Goal: Task Accomplishment & Management: Use online tool/utility

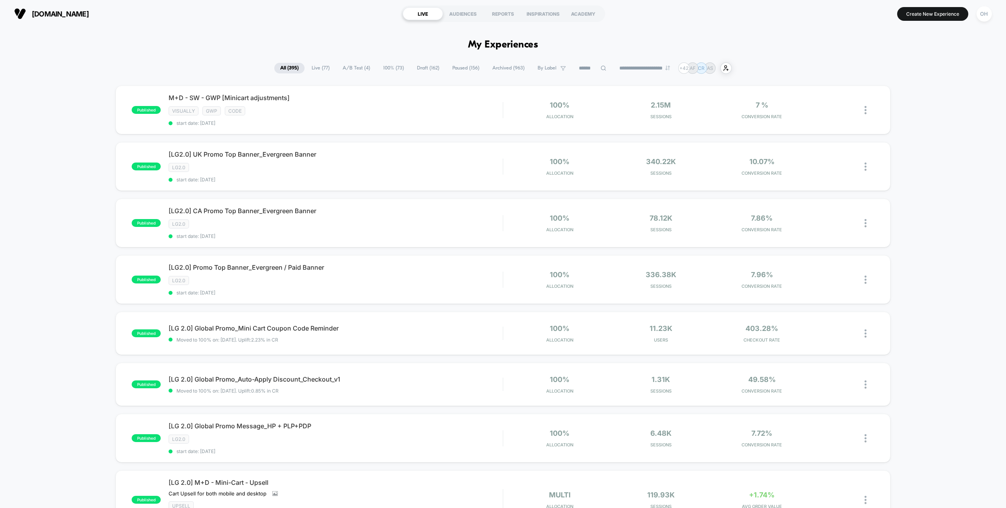
click at [924, 14] on button "Create New Experience" at bounding box center [932, 14] width 71 height 14
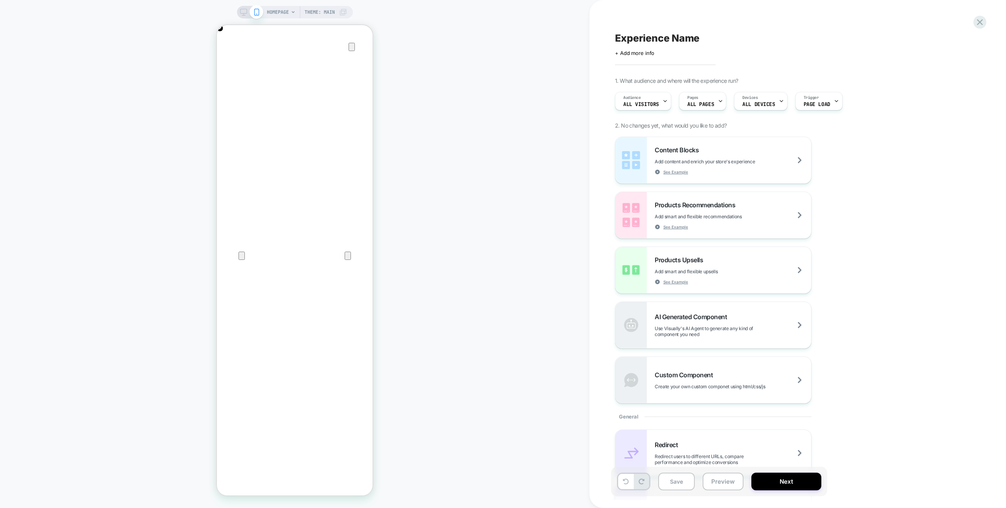
click at [241, 10] on icon at bounding box center [243, 12] width 7 height 7
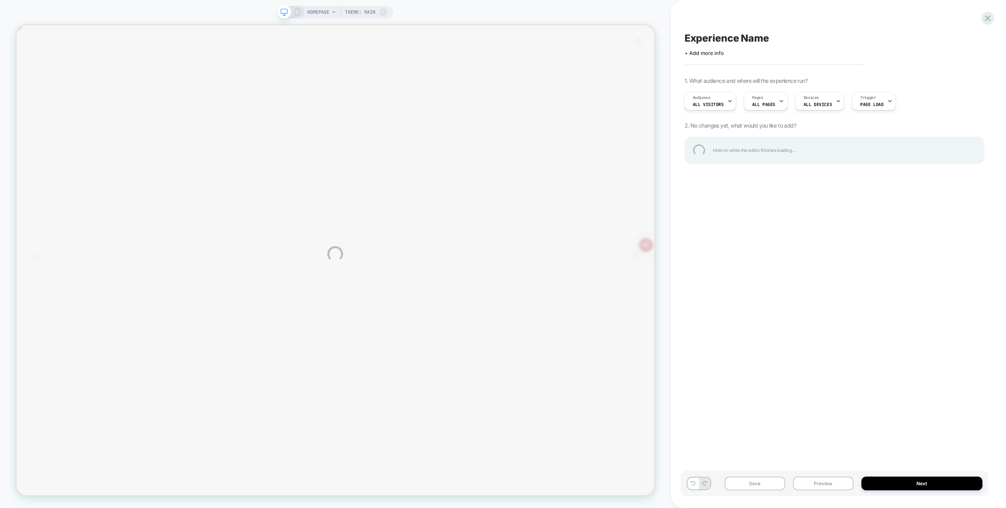
scroll to position [0, 156]
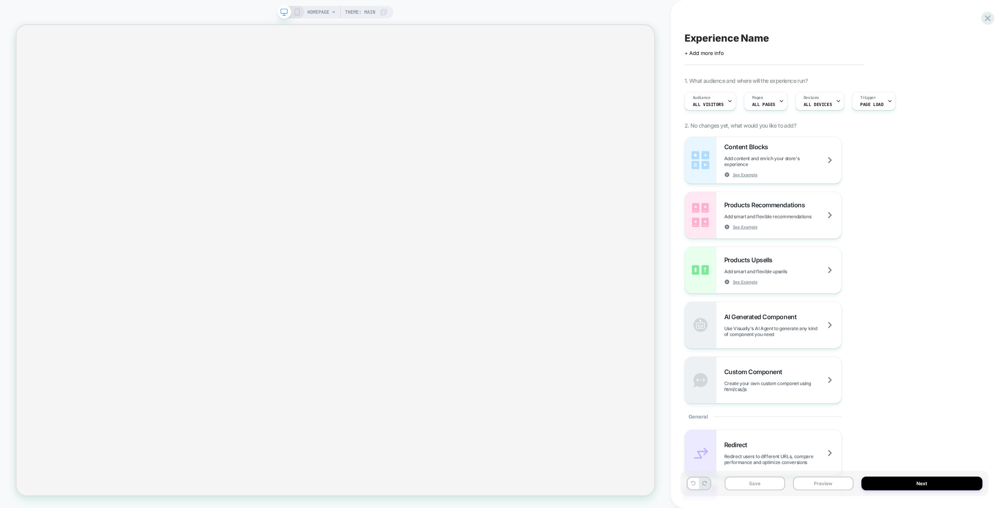
click at [440, 12] on div "HOMEPAGE Theme: MAIN" at bounding box center [335, 254] width 671 height 493
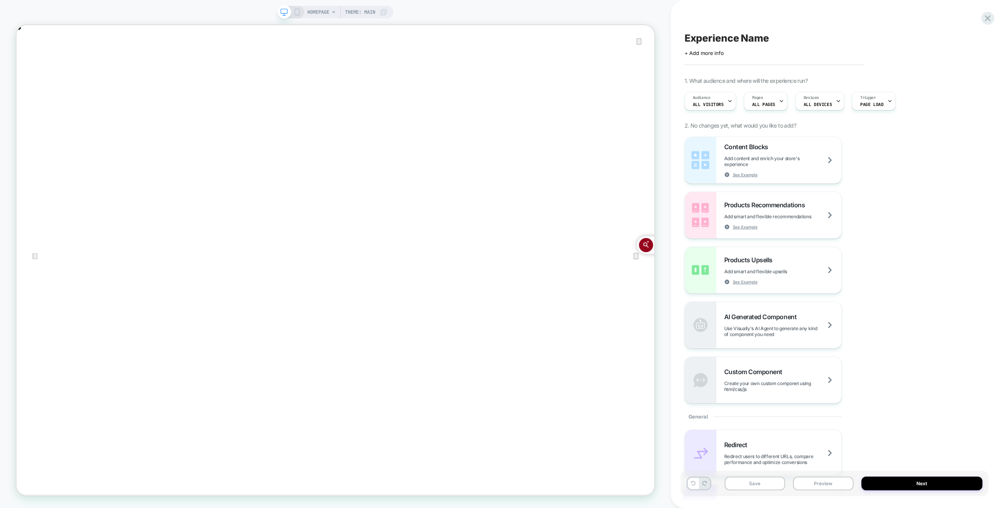
scroll to position [0, 0]
click at [440, 12] on div "HOMEPAGE Theme: MAIN" at bounding box center [335, 254] width 671 height 493
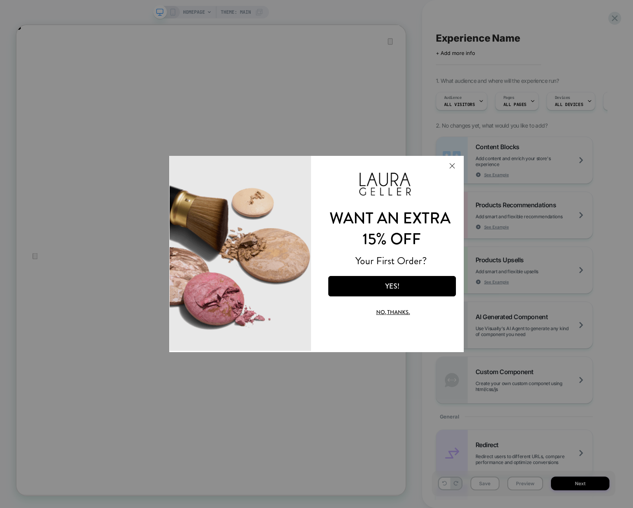
scroll to position [0, 519]
click at [512, 119] on div at bounding box center [316, 254] width 633 height 508
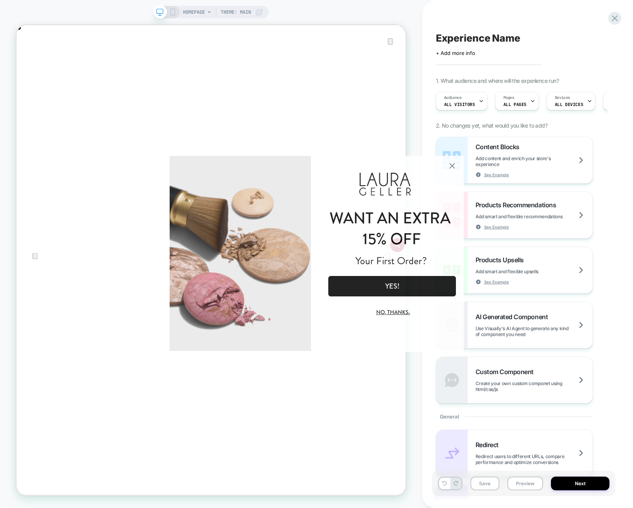
click at [451, 165] on button "Close Modal" at bounding box center [452, 165] width 21 height 19
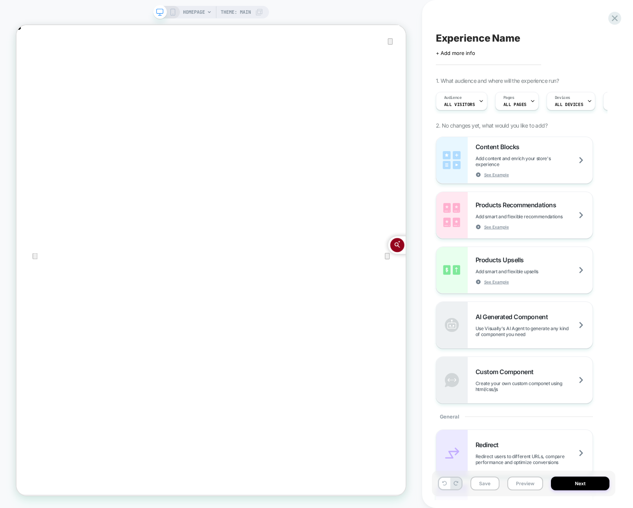
scroll to position [0, 0]
click at [190, 10] on span "HOMEPAGE" at bounding box center [194, 12] width 22 height 13
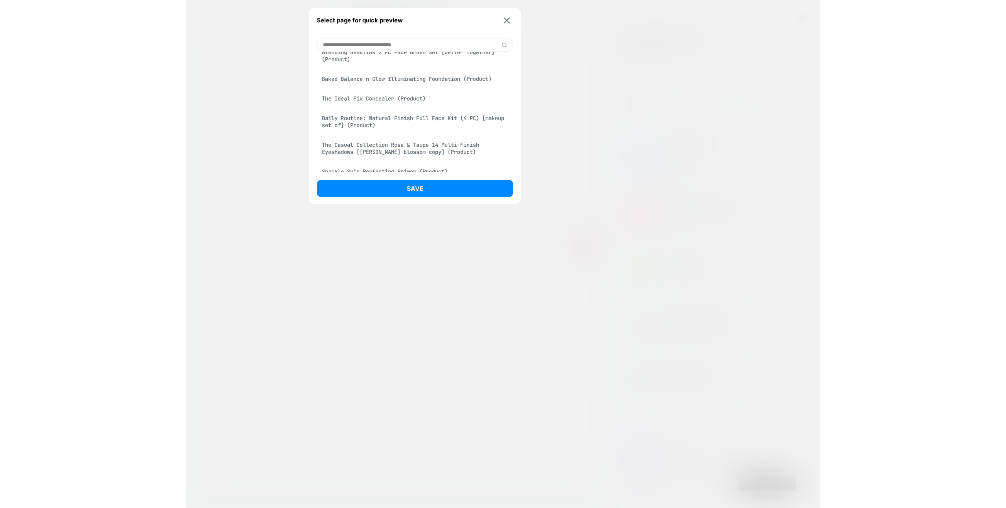
scroll to position [481, 0]
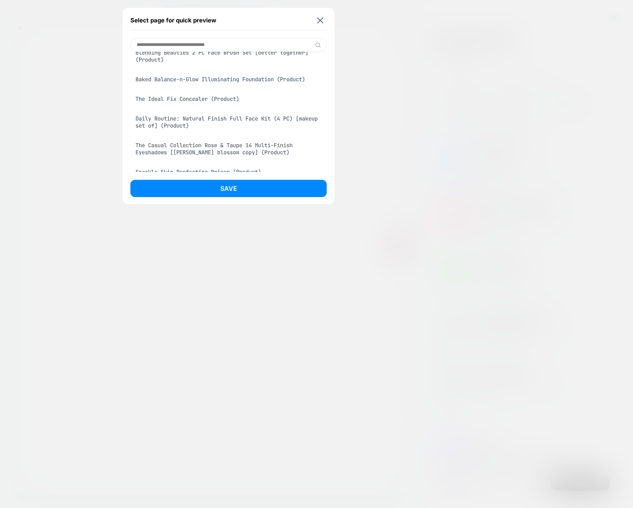
click at [261, 84] on div "Baked Balance-n-Glow Illuminating Foundation (Product)" at bounding box center [228, 79] width 196 height 15
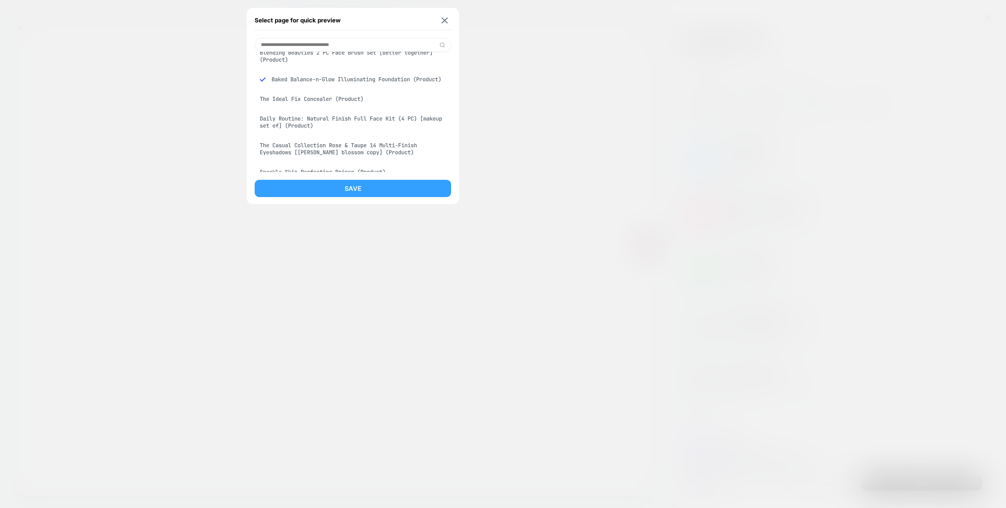
click at [339, 193] on button "Save" at bounding box center [353, 188] width 196 height 17
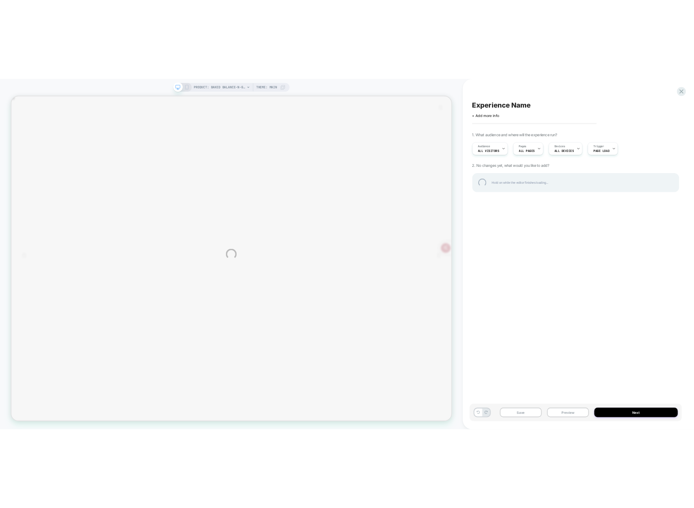
scroll to position [0, 851]
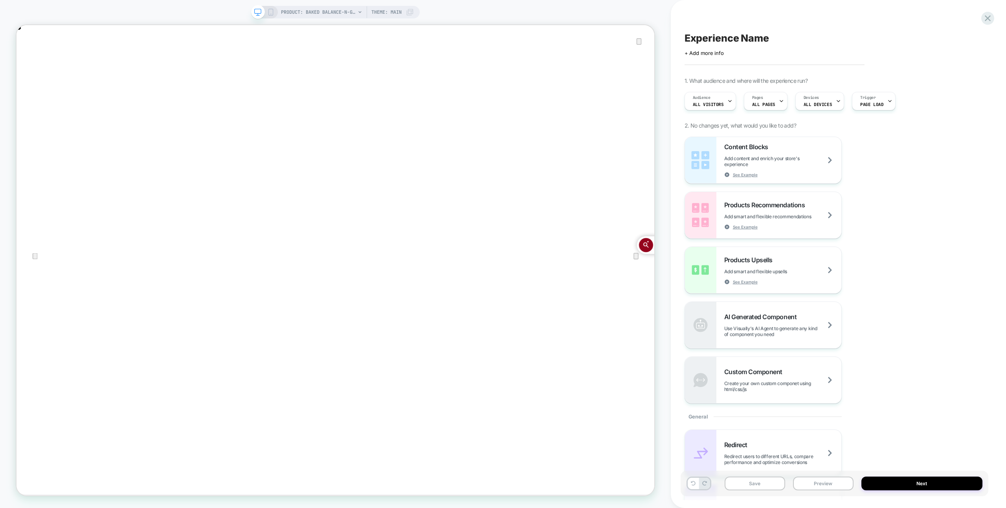
click at [671, 327] on div "Experience Name Click to edit experience details + Add more info 1. What audien…" at bounding box center [838, 254] width 335 height 508
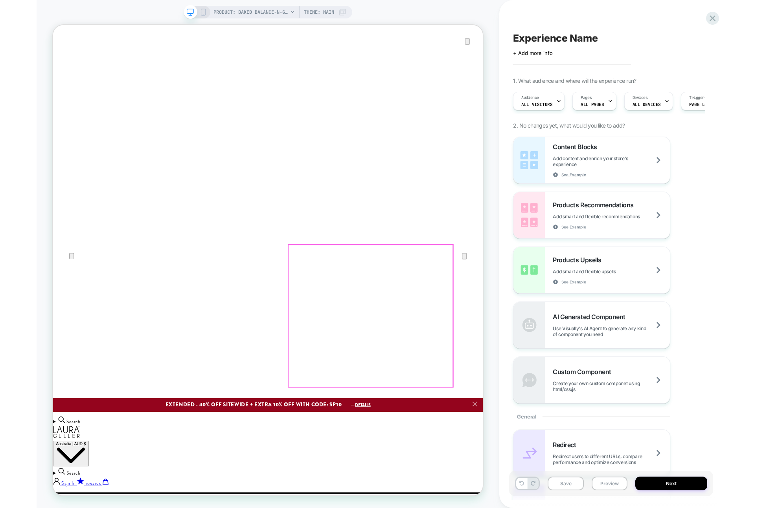
scroll to position [0, 0]
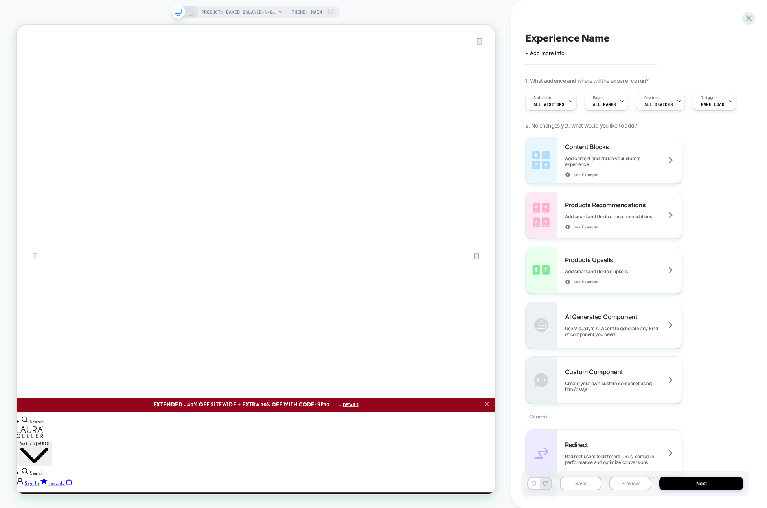
click at [513, 26] on div "Experience Name Click to edit experience details + Add more info 1. What audien…" at bounding box center [638, 254] width 255 height 508
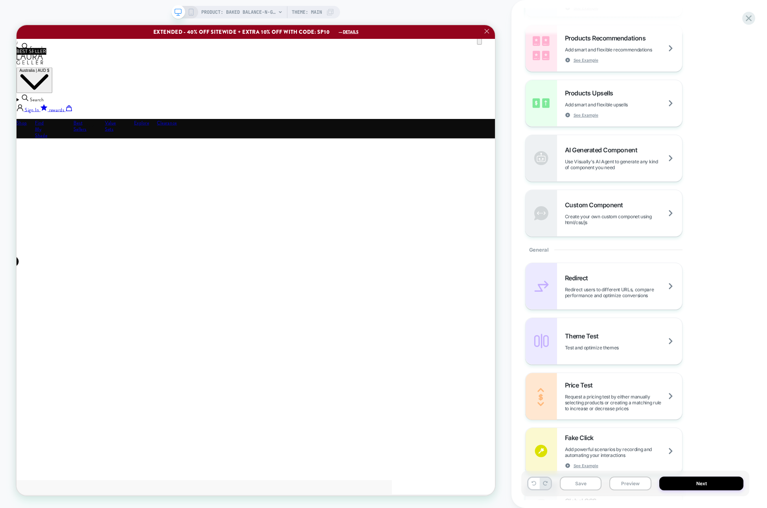
scroll to position [366, 0]
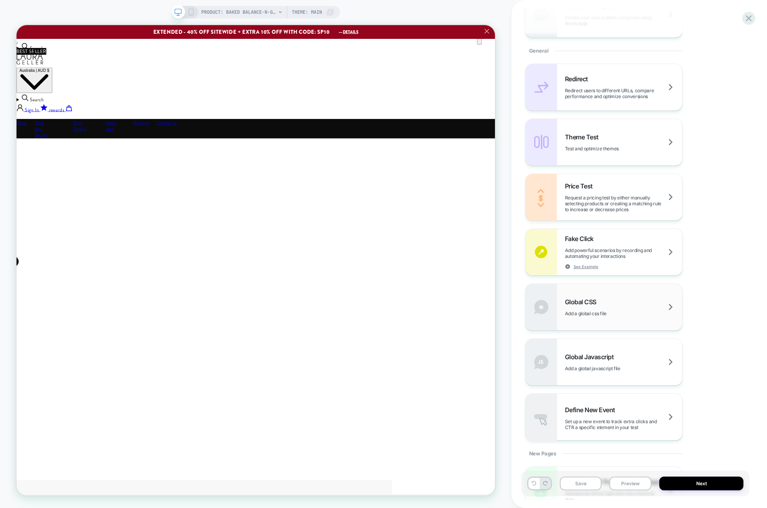
click at [607, 316] on div "Global CSS Add a global css file" at bounding box center [603, 307] width 156 height 46
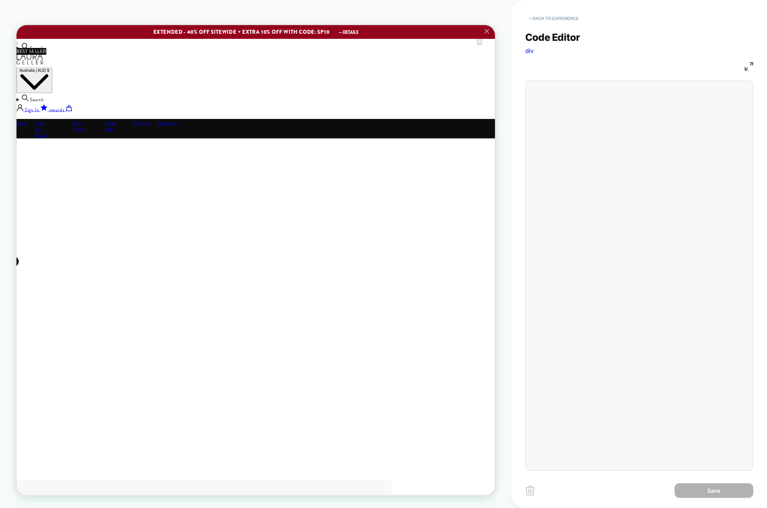
click at [545, 21] on button "< Back to experience" at bounding box center [553, 18] width 57 height 13
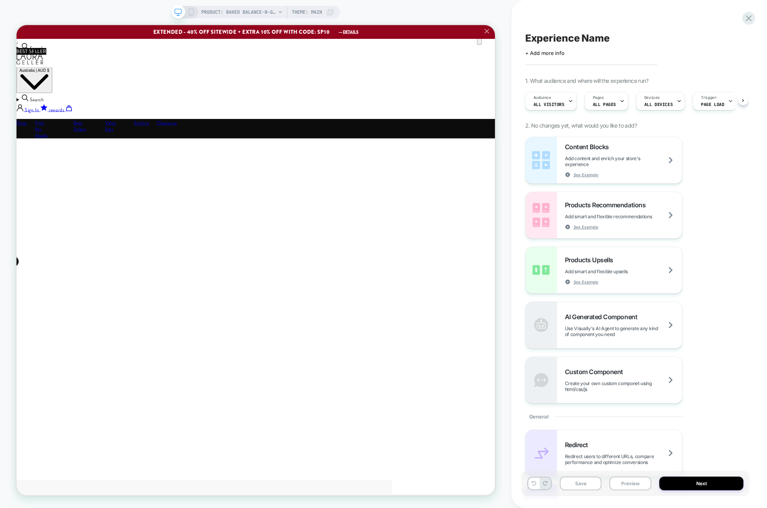
scroll to position [0, 0]
click at [517, 93] on div "Experience Name Click to edit experience details + Add more info 1. What audien…" at bounding box center [638, 254] width 255 height 508
click at [502, 294] on div "PRODUCT: Baked Balance-n-Glow Illuminating Foundation PRODUCT: Baked Balance-n-…" at bounding box center [255, 254] width 511 height 493
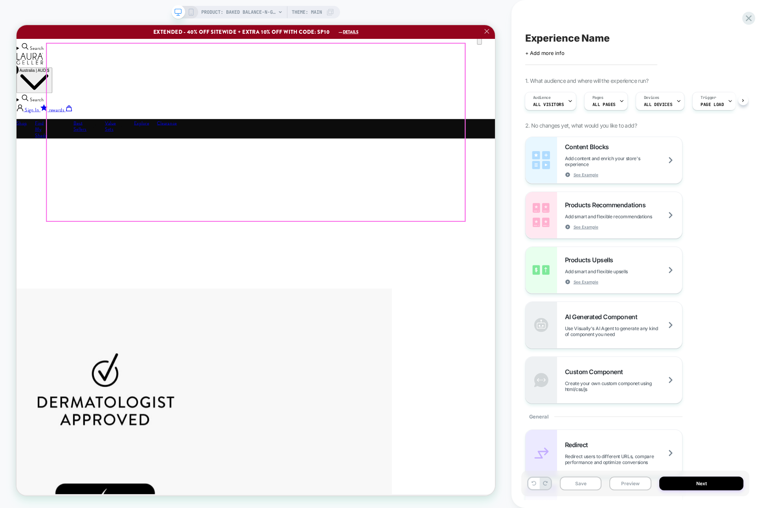
scroll to position [1552, 0]
